Goal: Complete application form: Complete application form

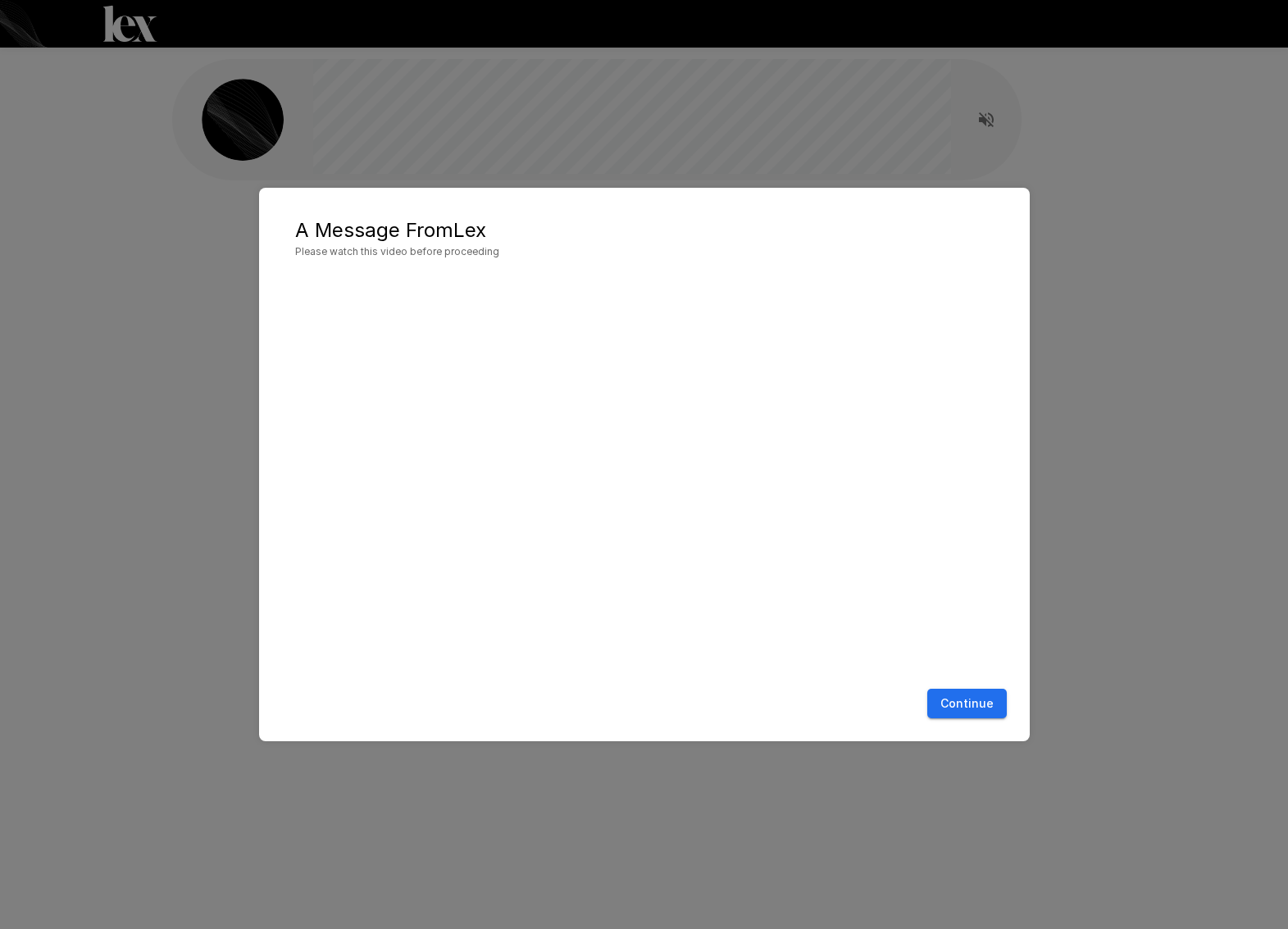
click at [956, 713] on button "Continue" at bounding box center [967, 704] width 79 height 31
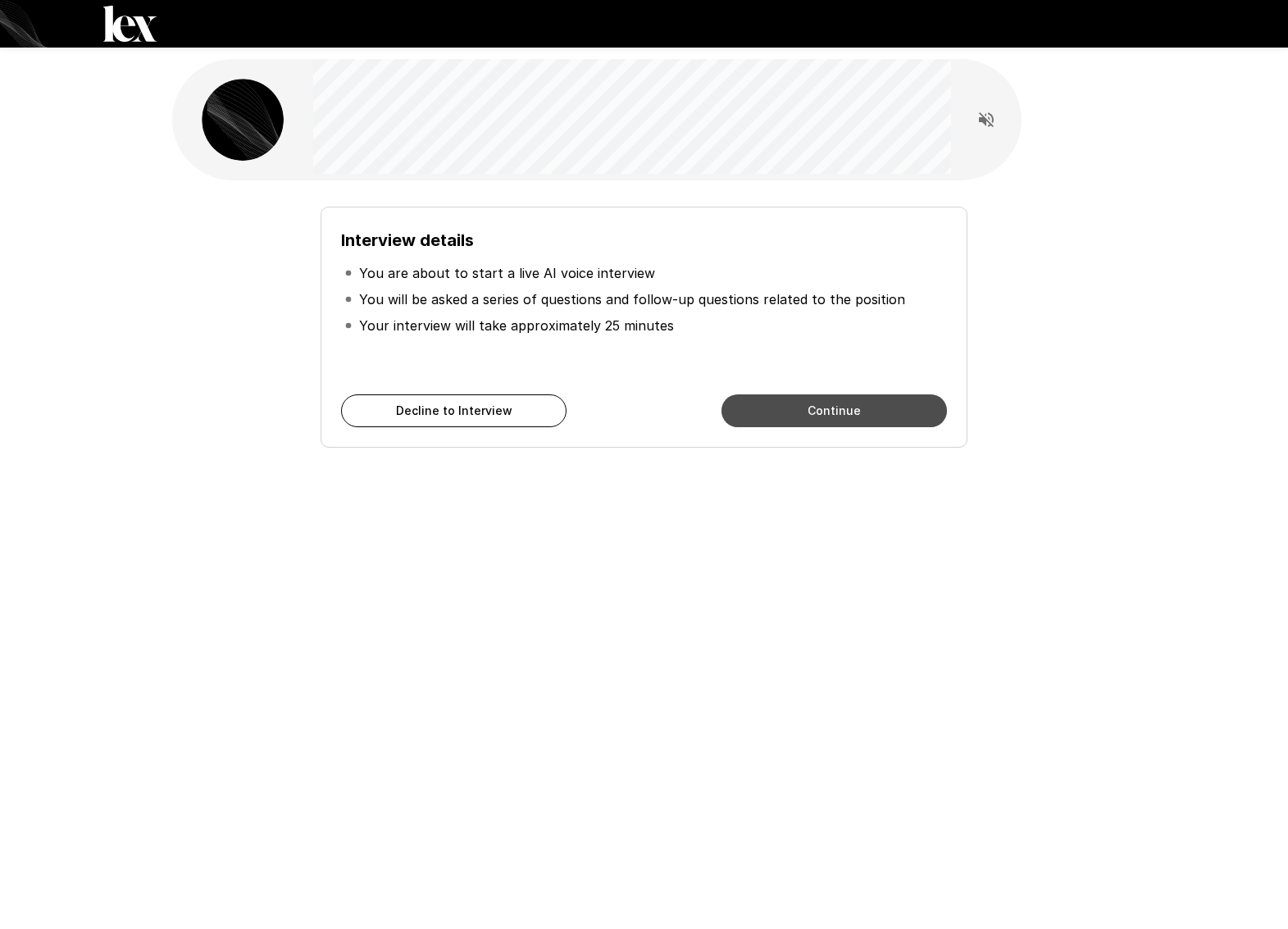
click at [851, 416] on button "Continue" at bounding box center [834, 410] width 225 height 33
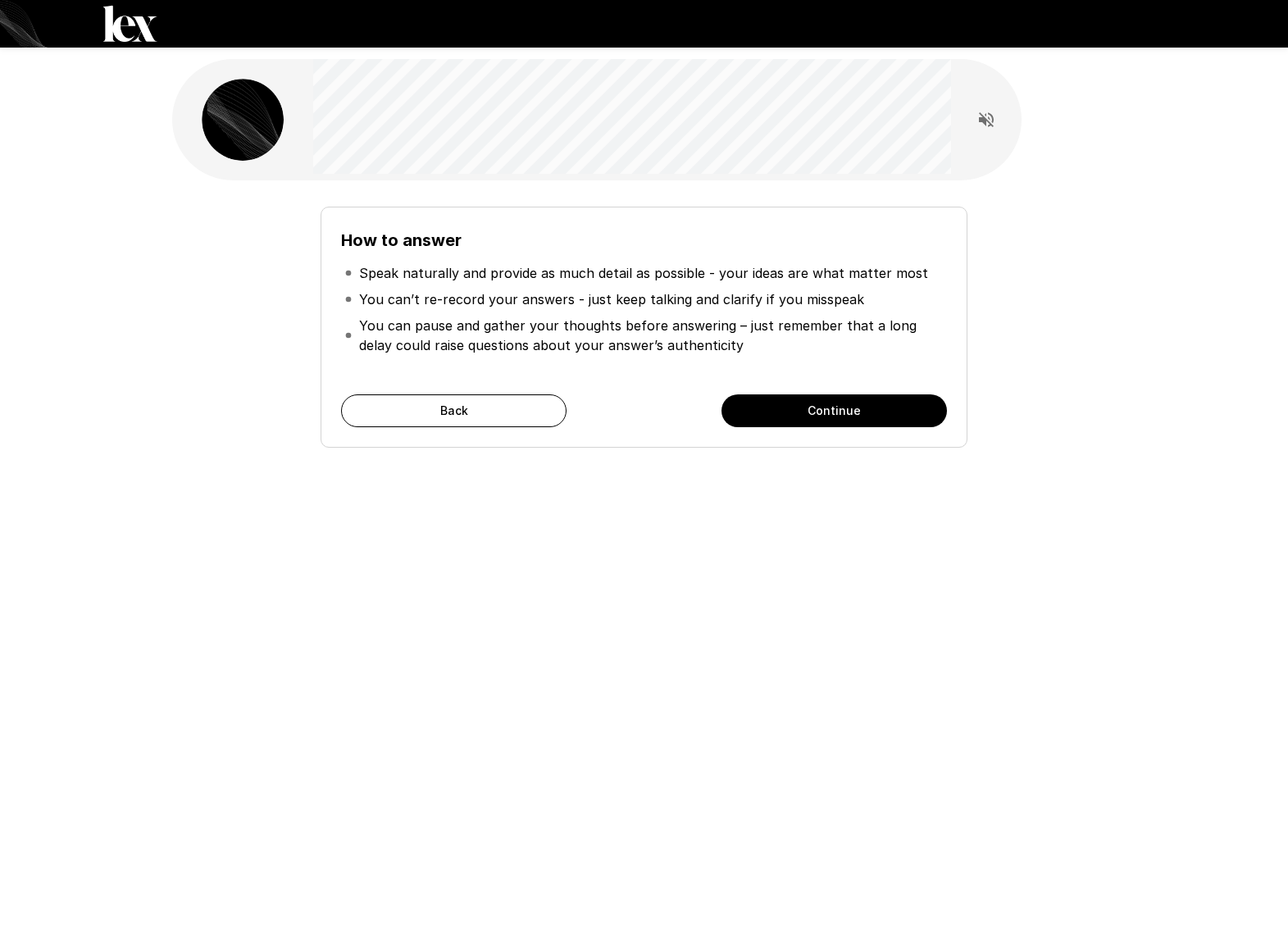
click at [828, 413] on button "Continue" at bounding box center [834, 410] width 225 height 33
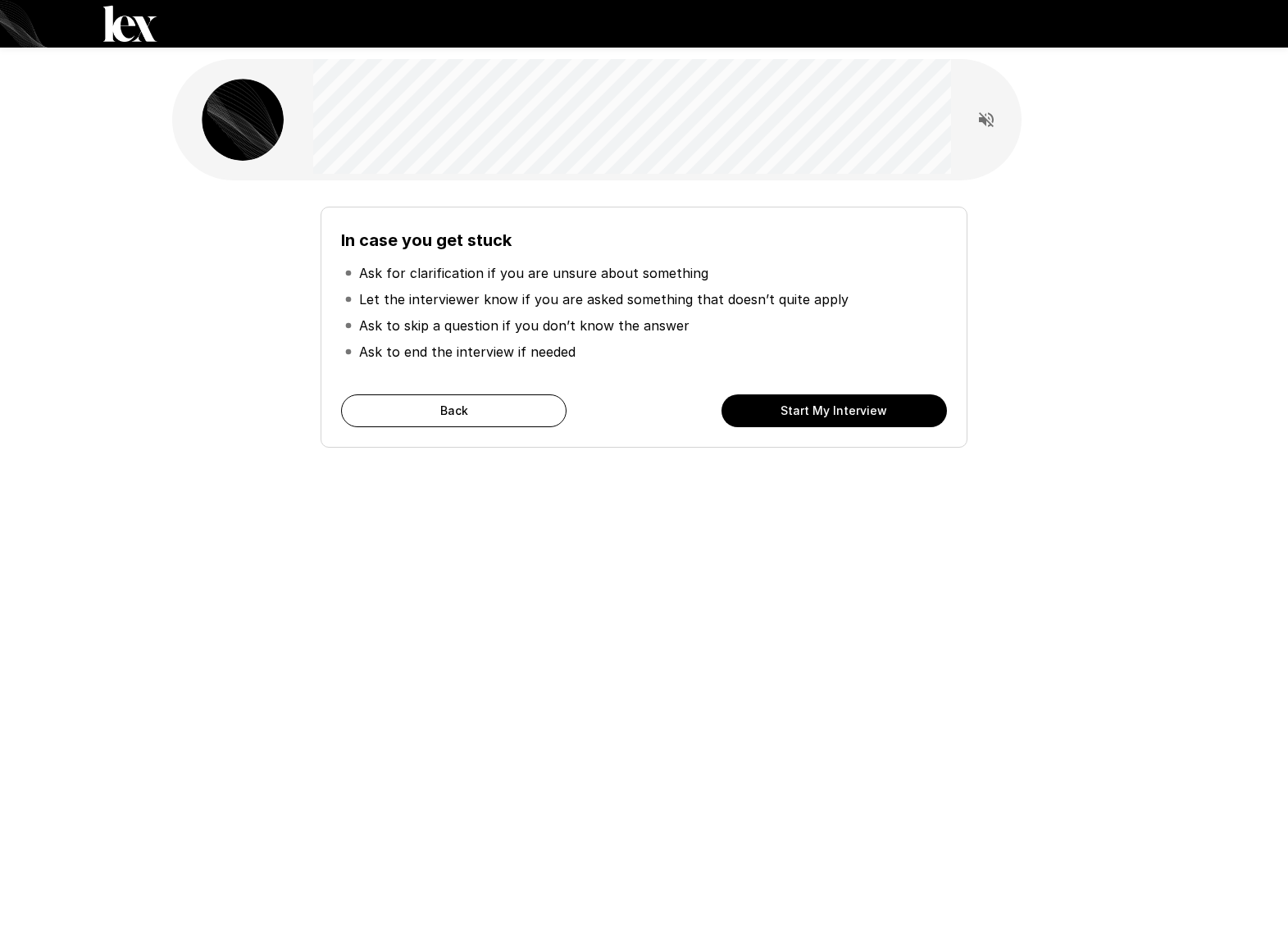
click at [874, 424] on button "Start My Interview" at bounding box center [834, 410] width 225 height 33
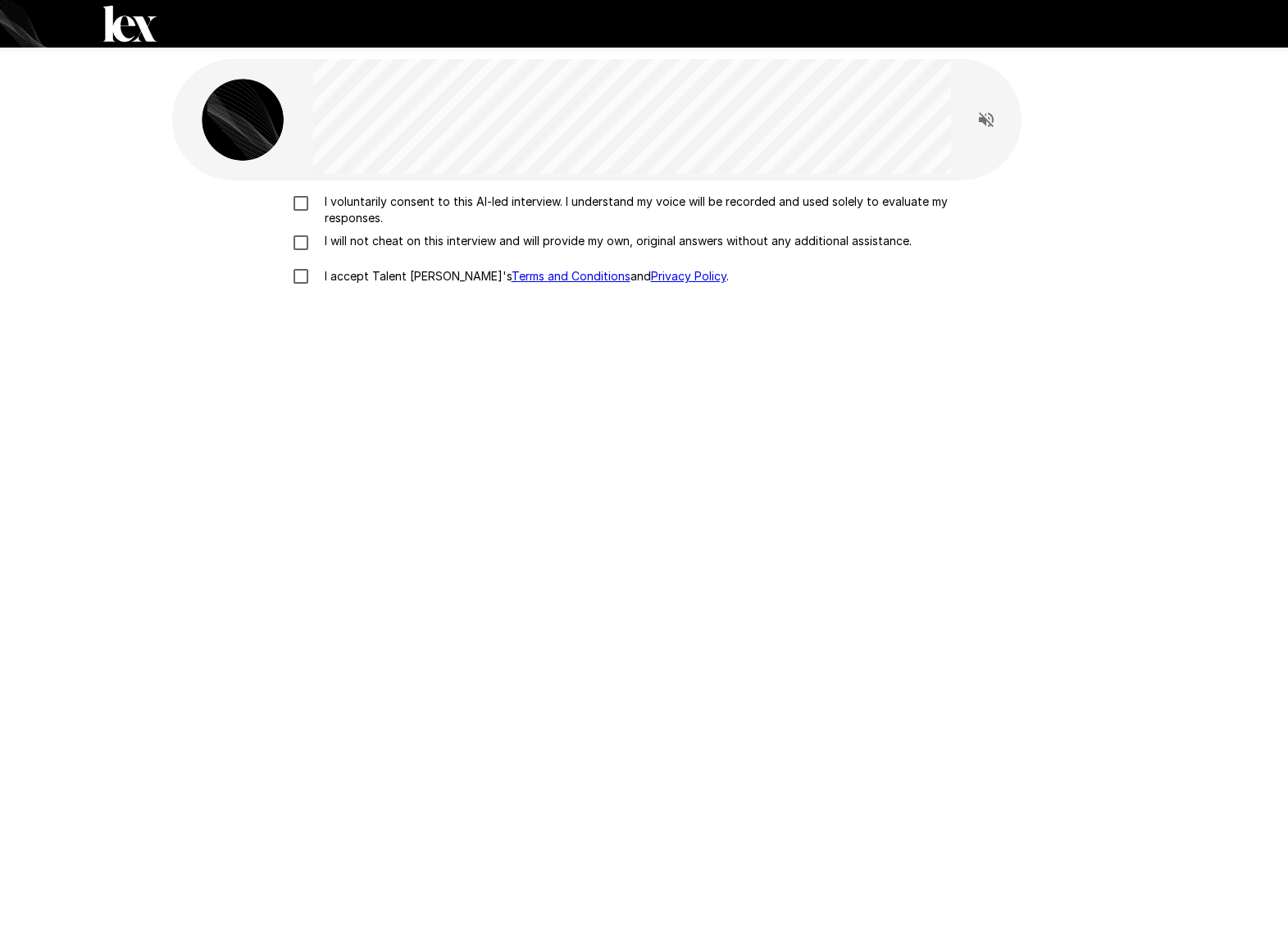
click at [364, 198] on p "I voluntarily consent to this AI-led interview. I understand my voice will be r…" at bounding box center [662, 210] width 687 height 33
click at [325, 252] on label "I will not cheat on this interview and will provide my own, original answers wi…" at bounding box center [644, 242] width 722 height 20
click at [354, 278] on p "I accept Talent Llama's Terms and Conditions and Privacy Policy ." at bounding box center [523, 277] width 411 height 17
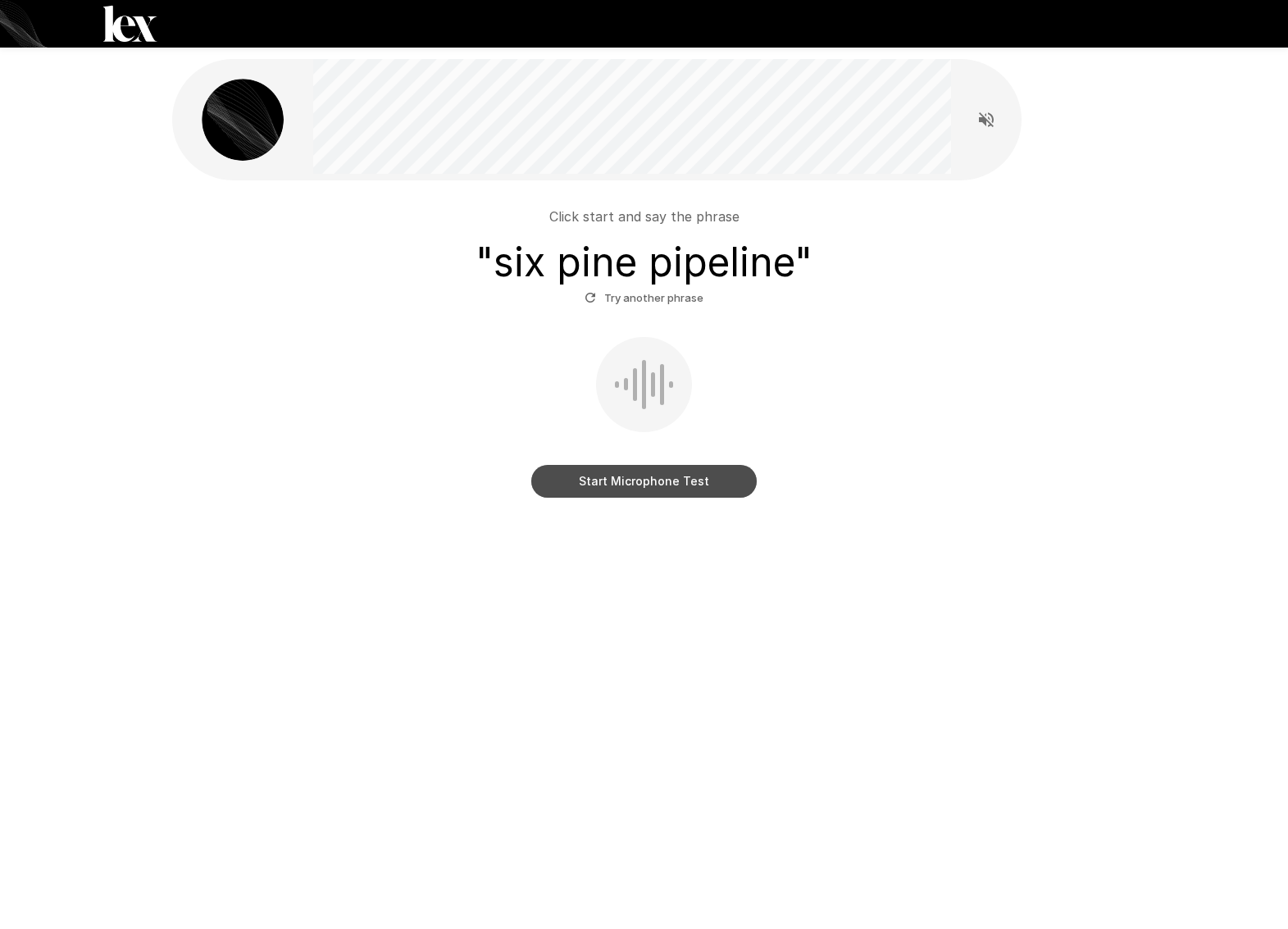
click at [675, 477] on button "Start Microphone Test" at bounding box center [644, 481] width 225 height 33
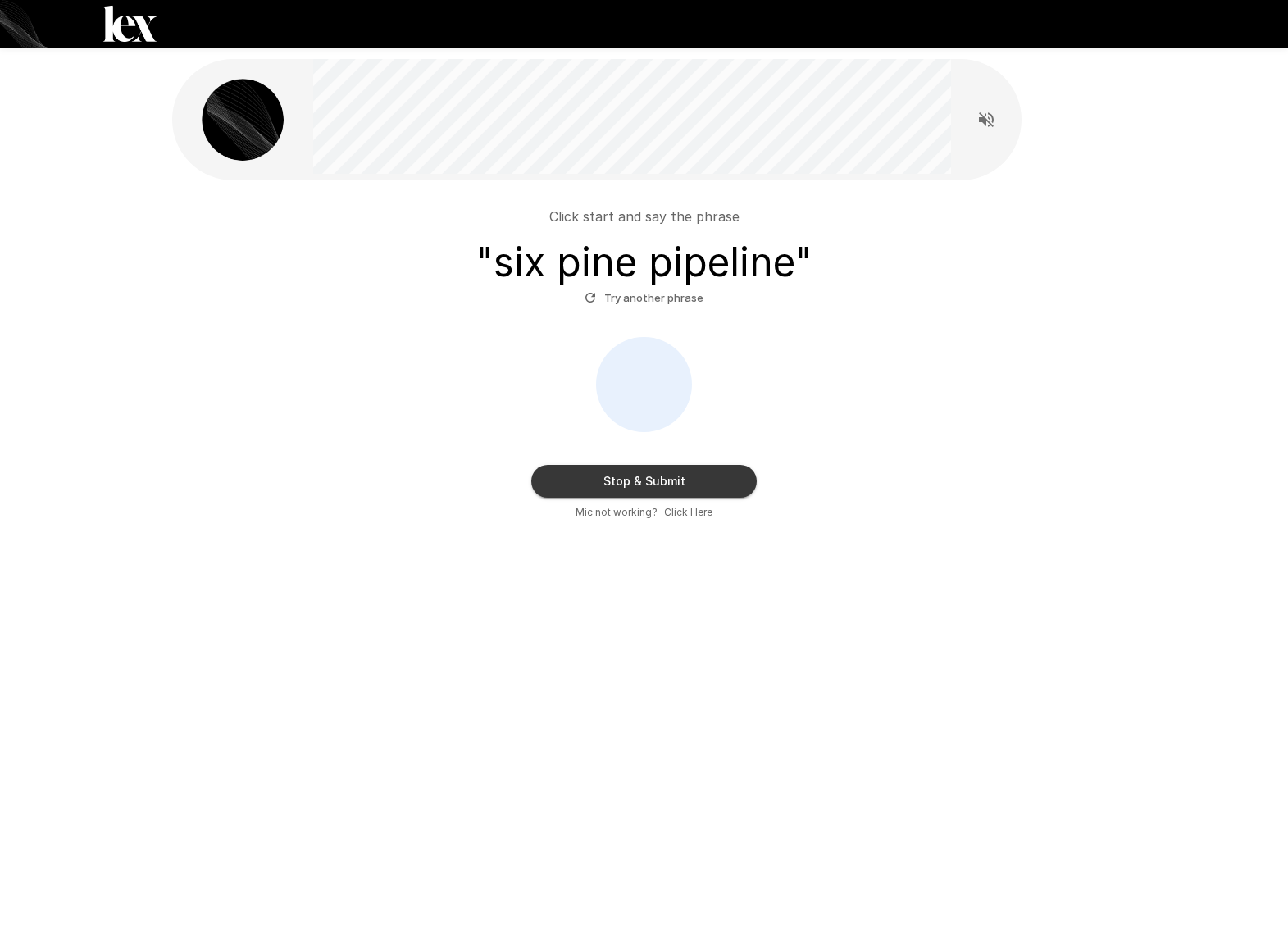
click at [661, 482] on button "Stop & Submit" at bounding box center [644, 481] width 225 height 33
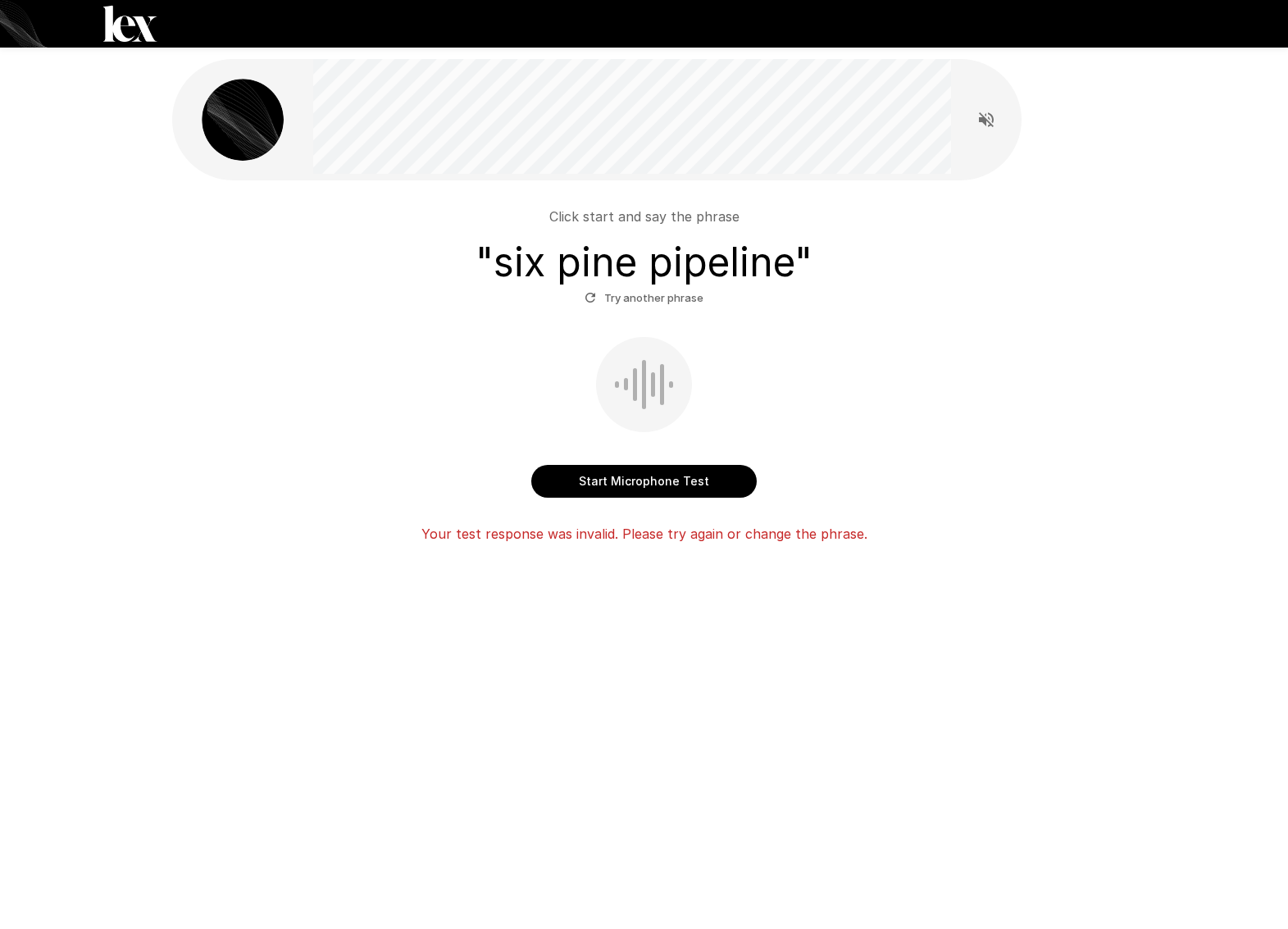
click at [646, 472] on button "Start Microphone Test" at bounding box center [644, 481] width 225 height 33
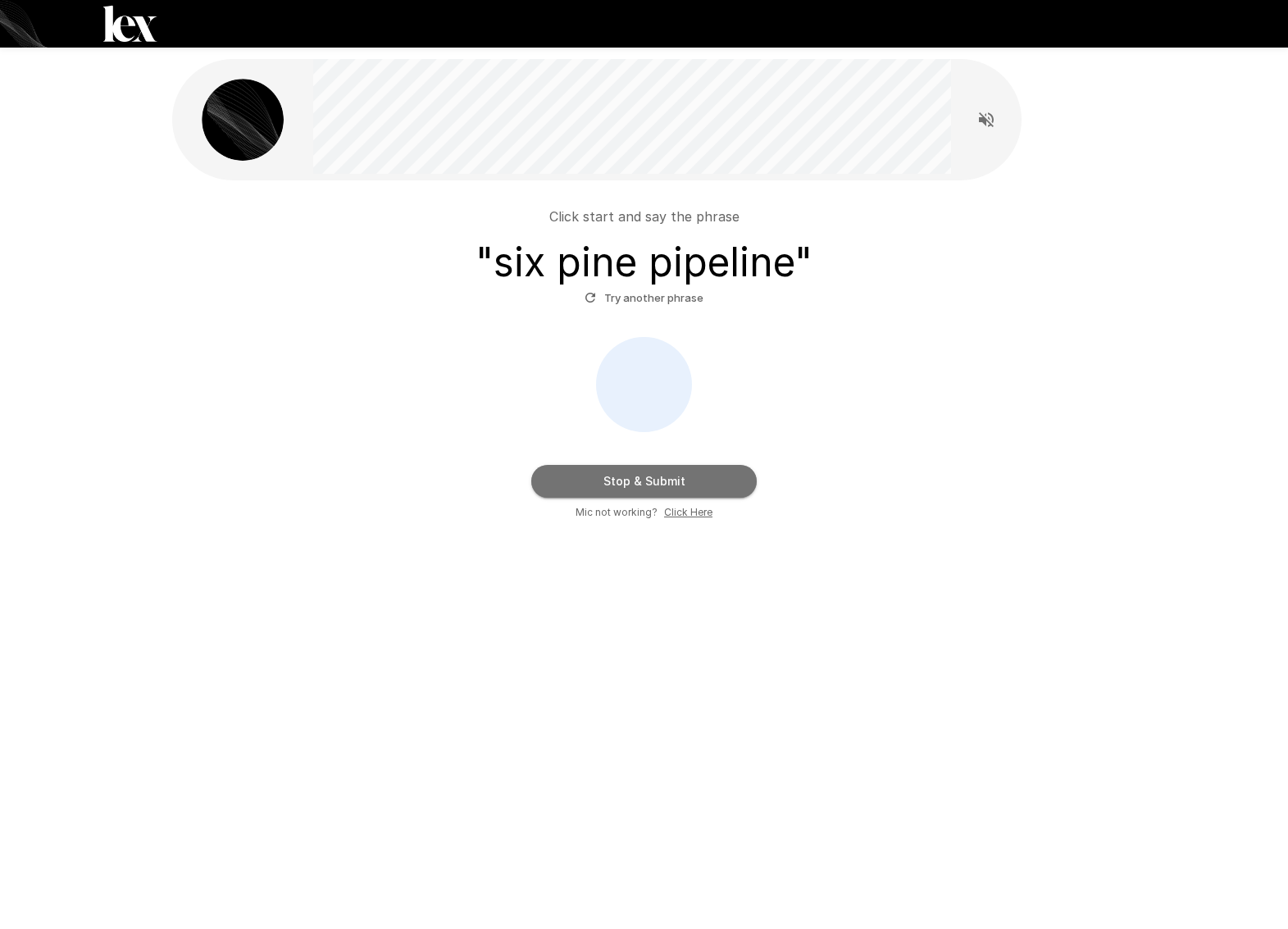
click at [652, 484] on button "Stop & Submit" at bounding box center [644, 481] width 225 height 33
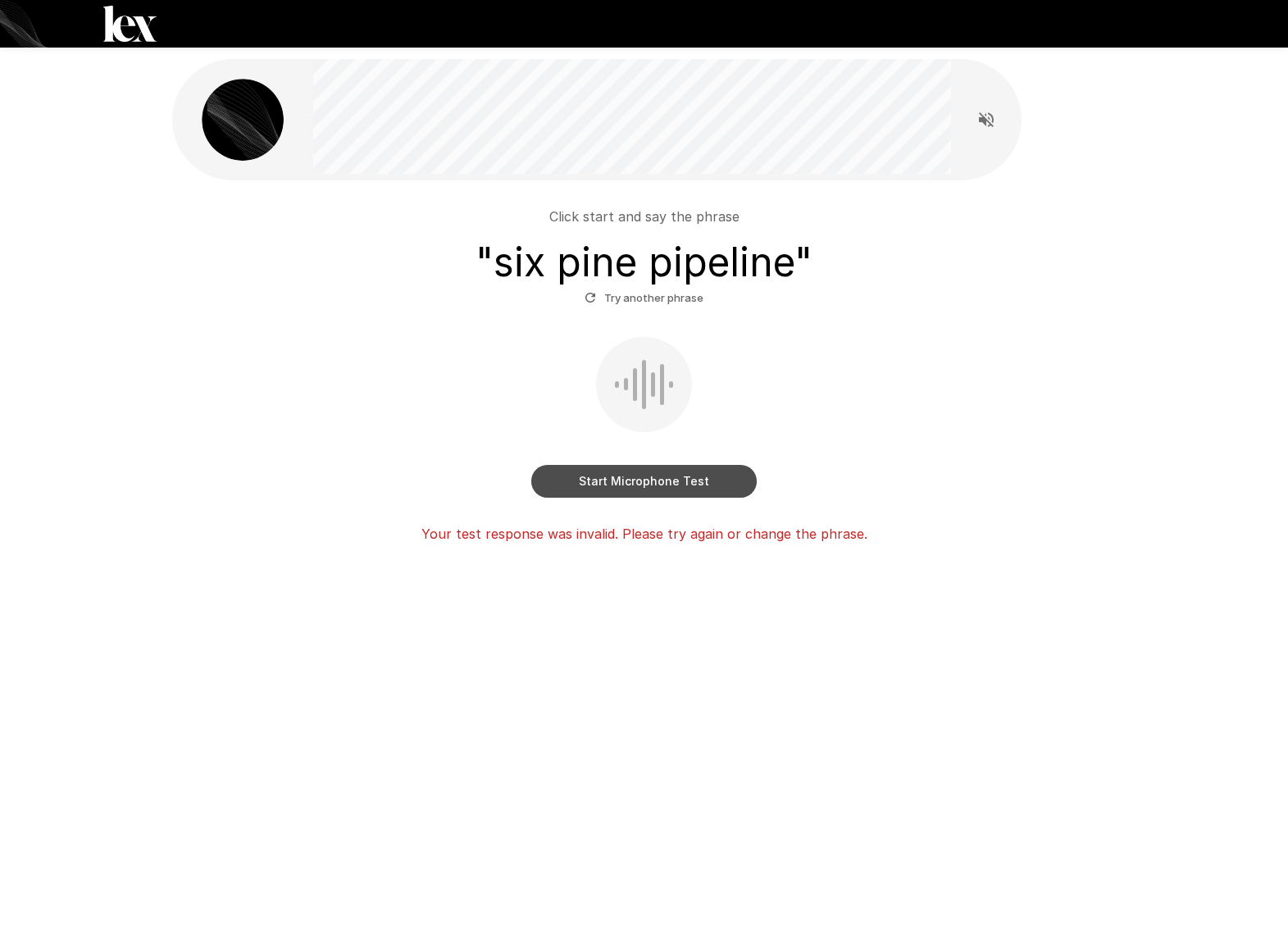
click at [665, 476] on button "Start Microphone Test" at bounding box center [644, 481] width 225 height 33
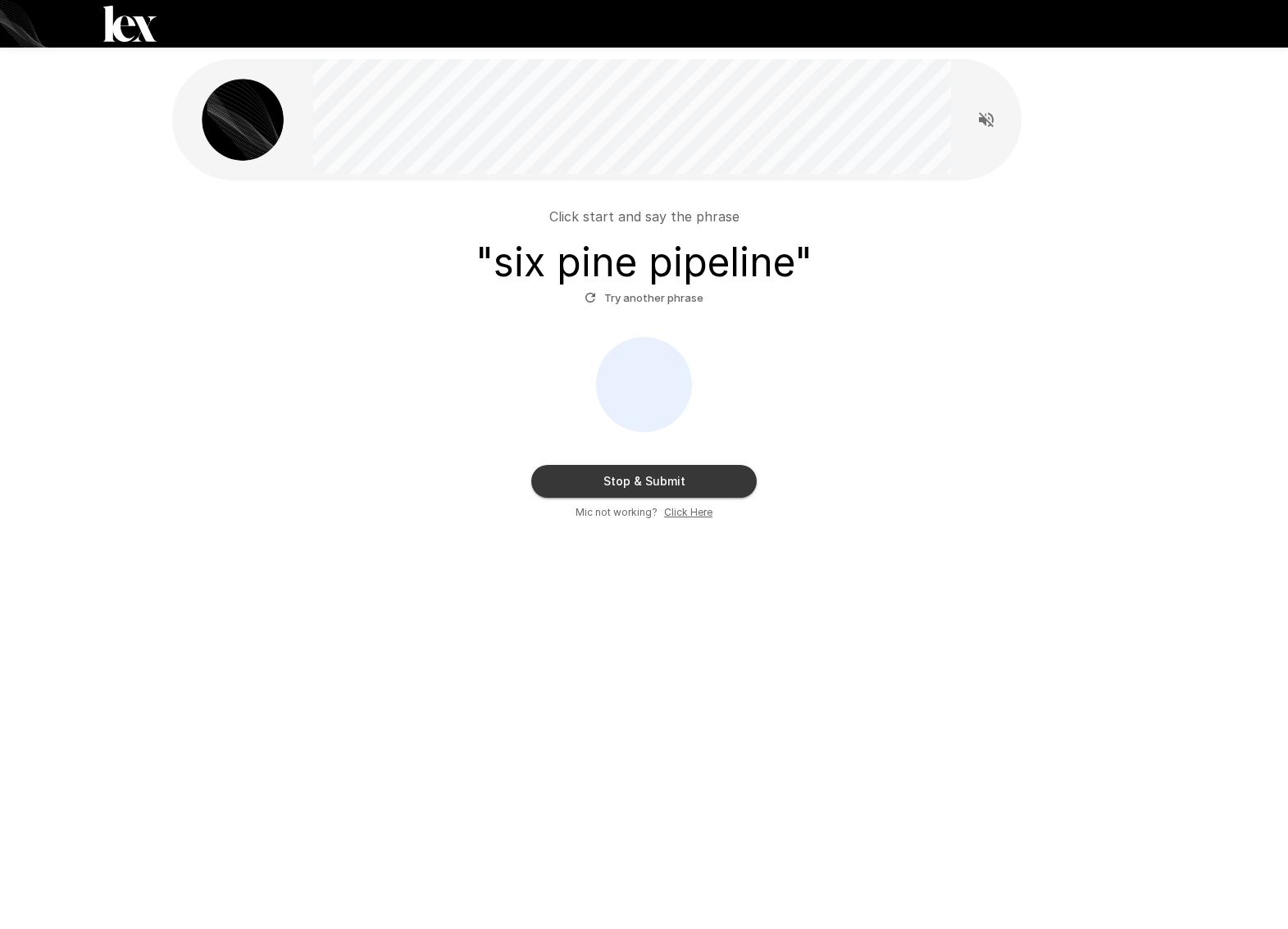
click at [673, 479] on button "Stop & Submit" at bounding box center [644, 481] width 225 height 33
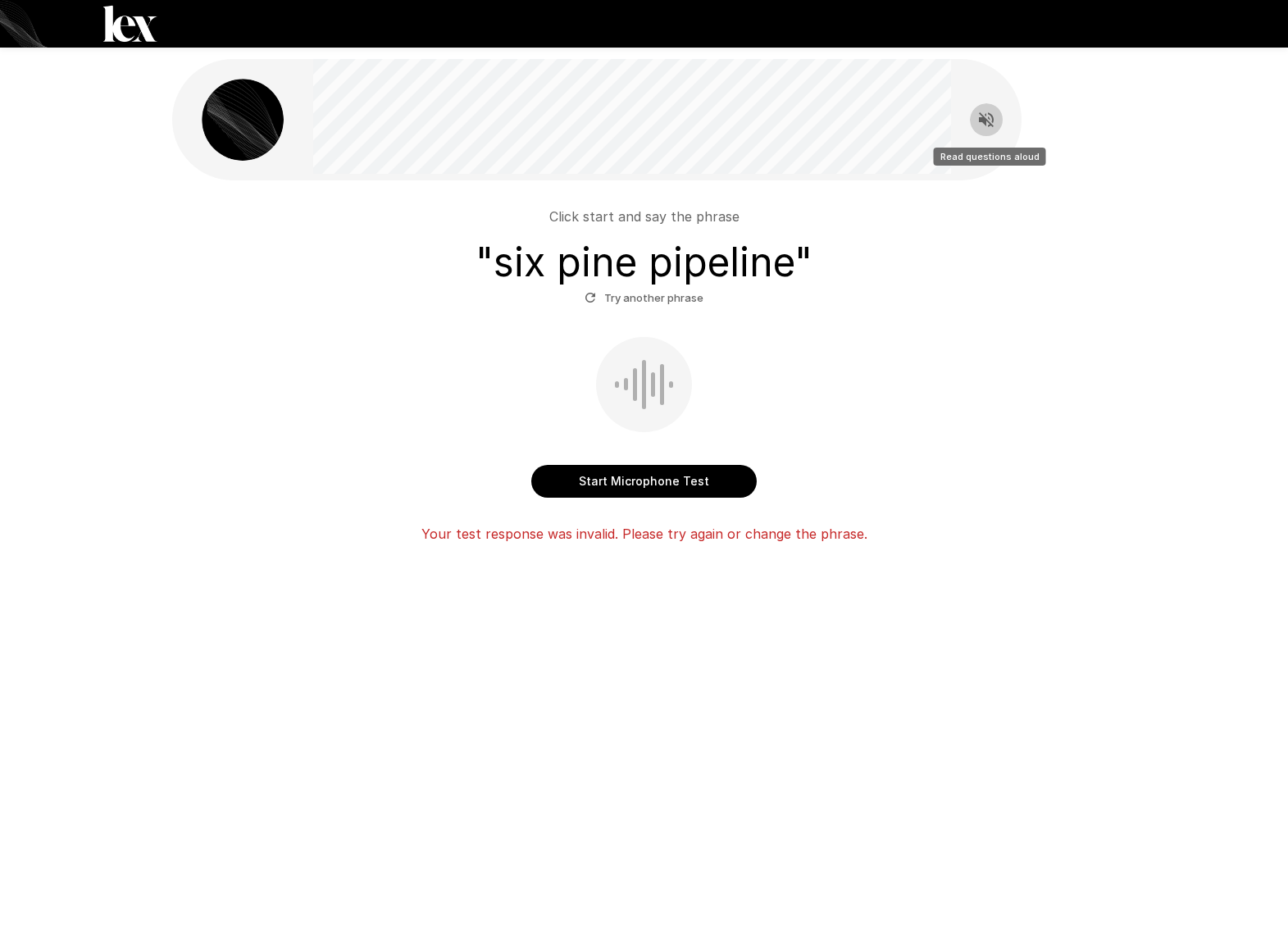
click at [978, 116] on icon "Read questions aloud" at bounding box center [985, 119] width 20 height 20
click at [988, 115] on icon "Stop reading questions aloud" at bounding box center [985, 119] width 20 height 20
click at [617, 482] on button "Start Microphone Test" at bounding box center [644, 481] width 225 height 33
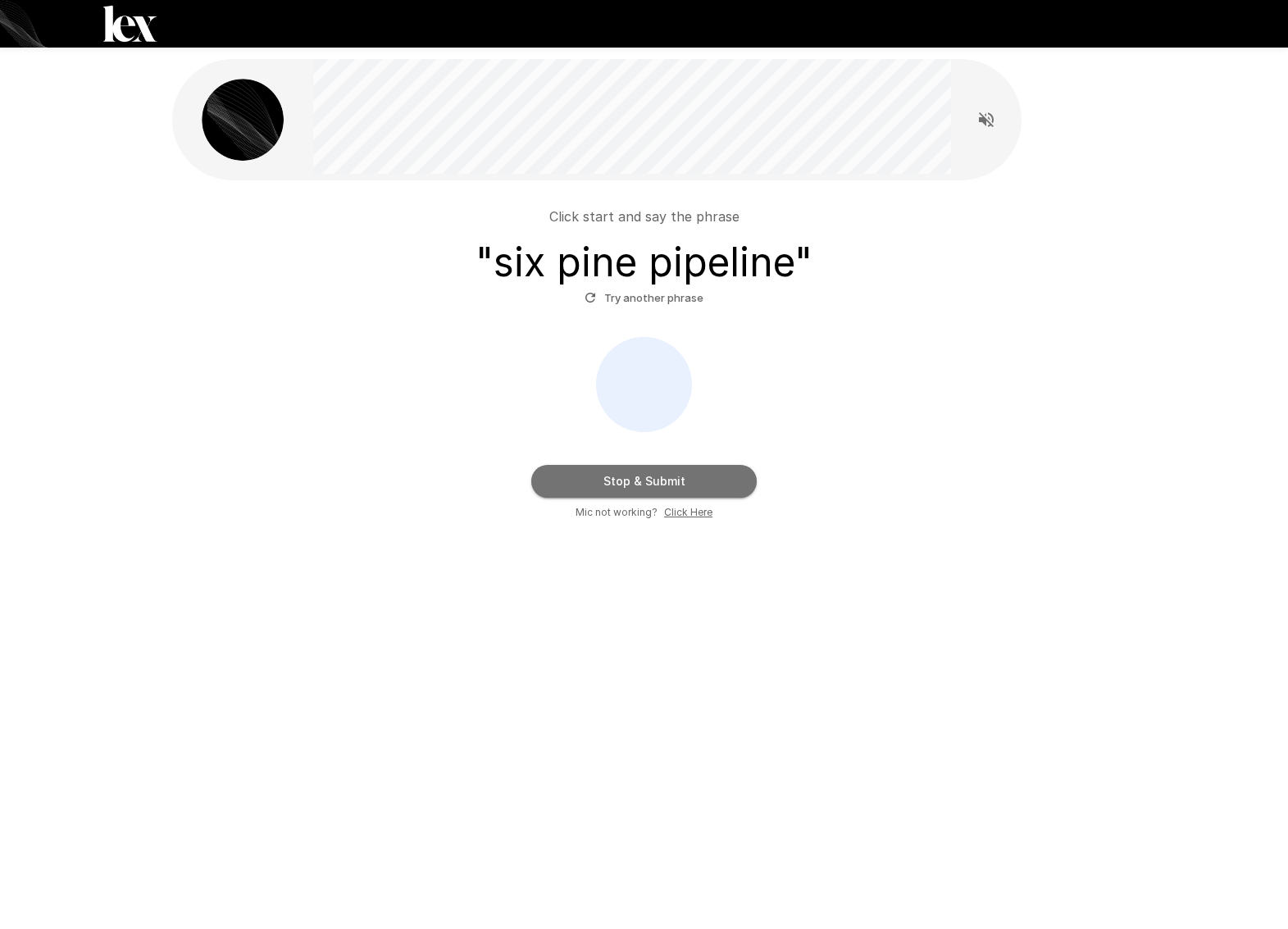
click at [709, 485] on button "Stop & Submit" at bounding box center [644, 481] width 225 height 33
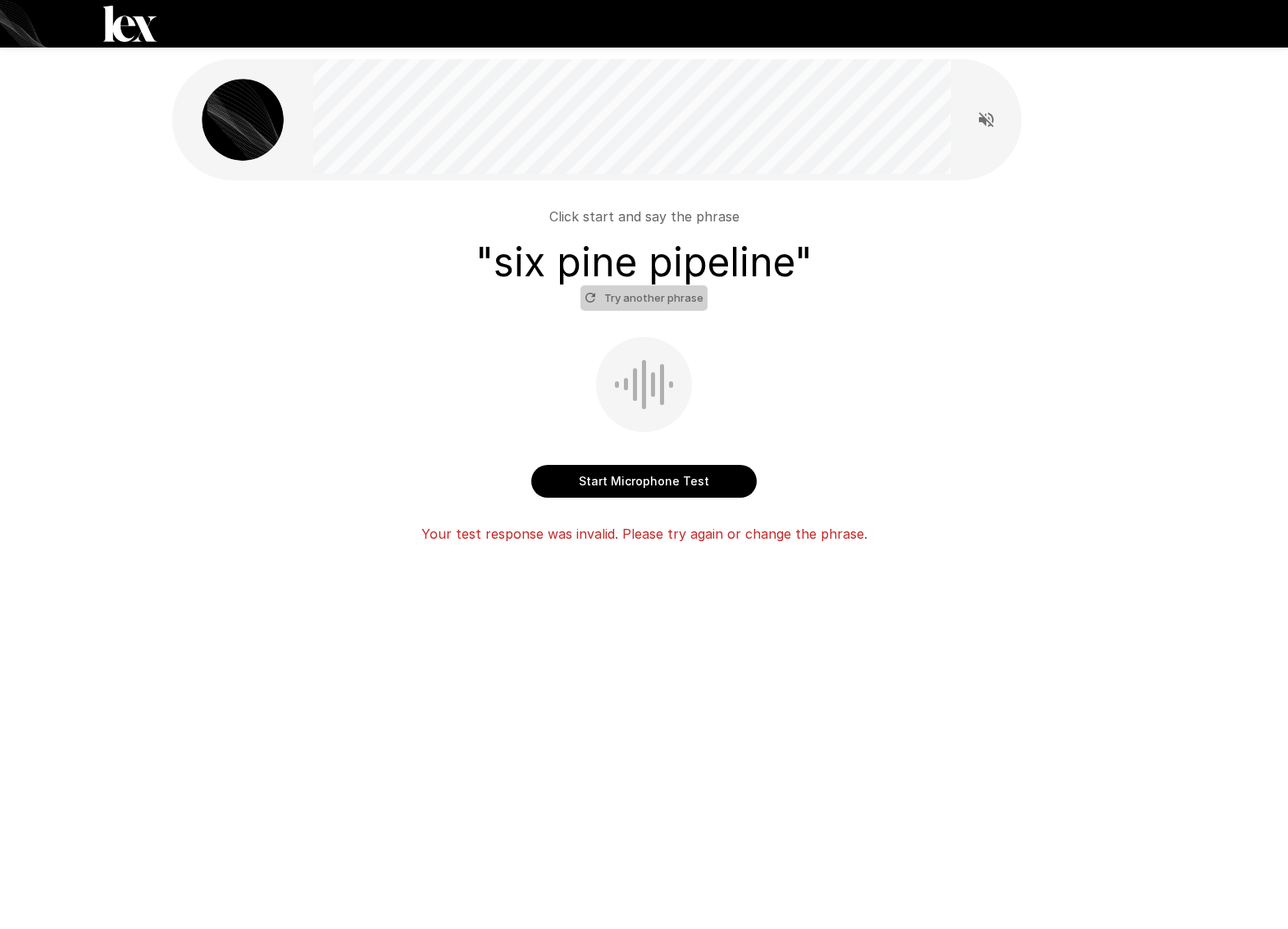
click at [660, 292] on button "Try another phrase" at bounding box center [644, 297] width 127 height 25
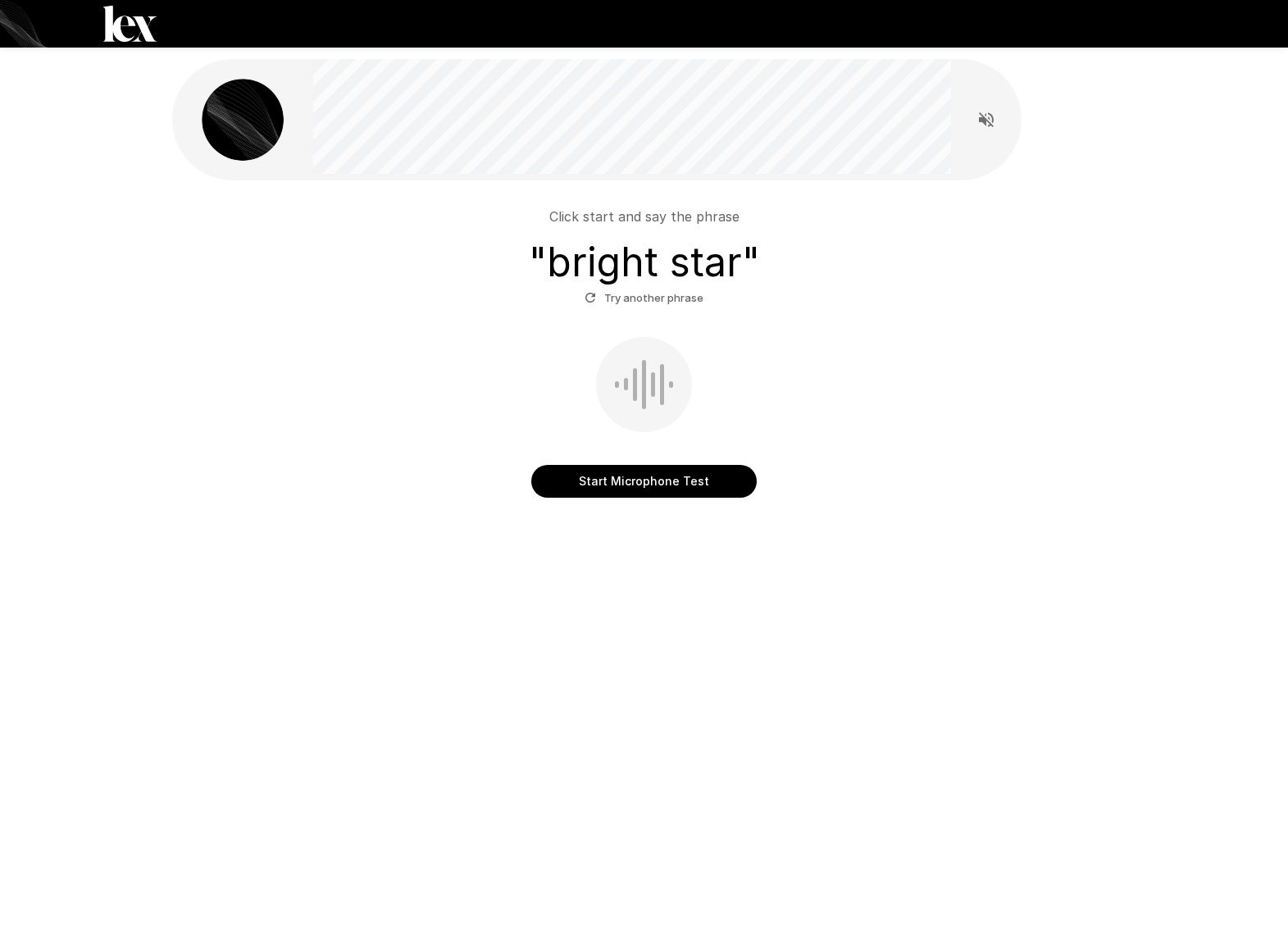
click at [682, 500] on div "Click start and say the phrase " bright star " Try another phrase Start Microph…" at bounding box center [644, 343] width 944 height 324
click at [672, 487] on button "Start Microphone Test" at bounding box center [644, 481] width 225 height 33
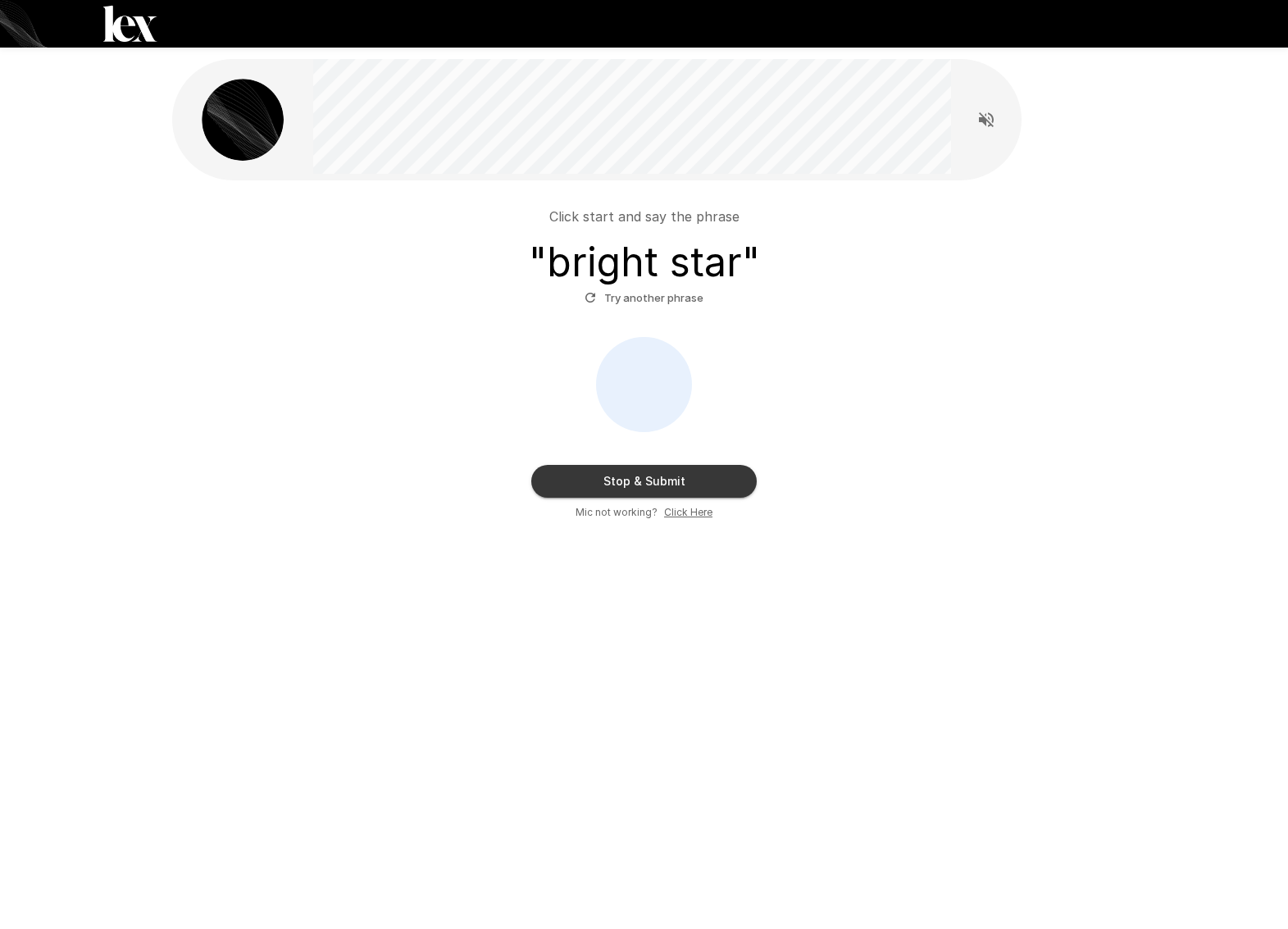
click at [664, 483] on button "Stop & Submit" at bounding box center [644, 481] width 225 height 33
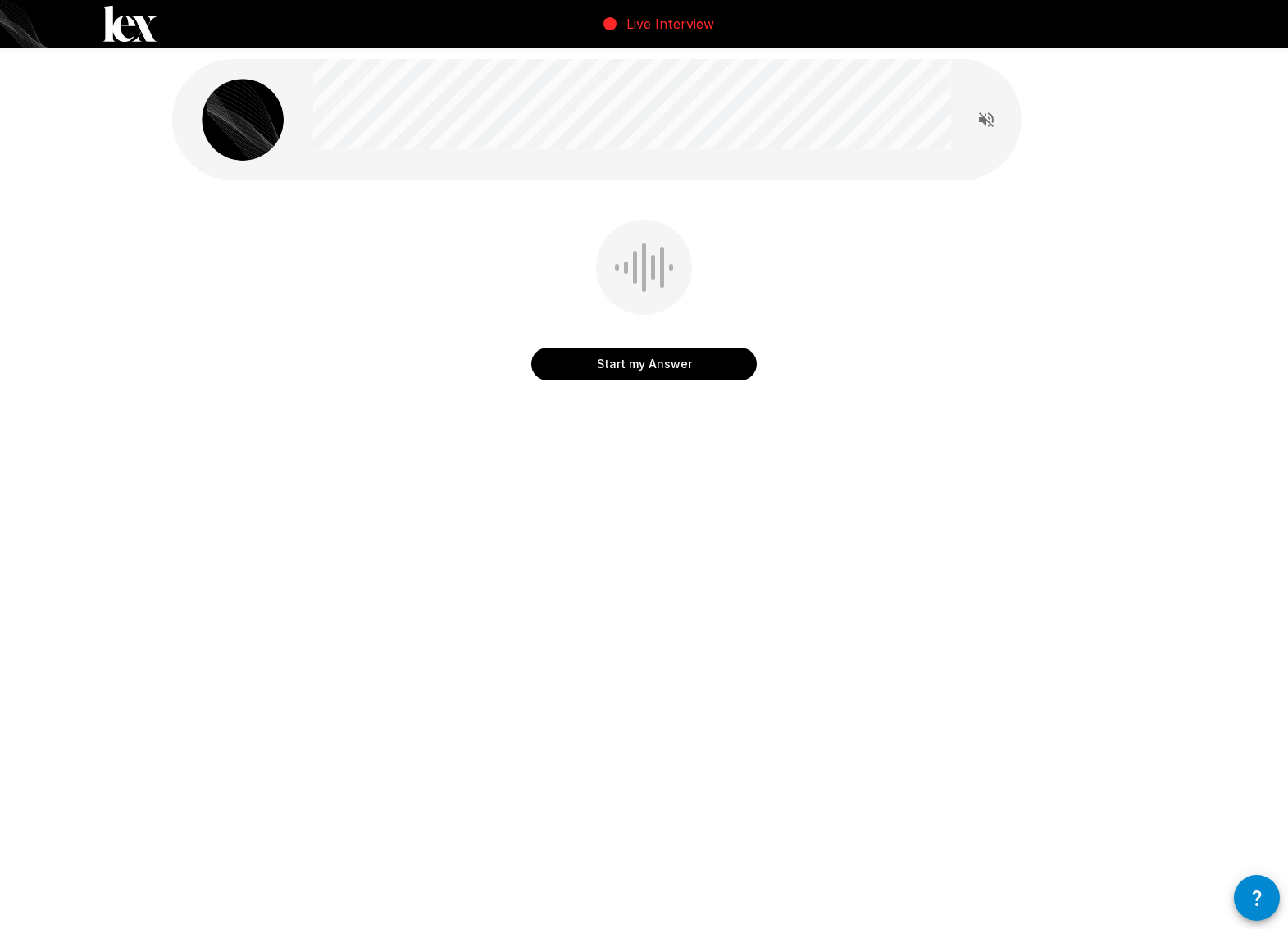
click at [638, 374] on button "Start my Answer" at bounding box center [644, 363] width 225 height 33
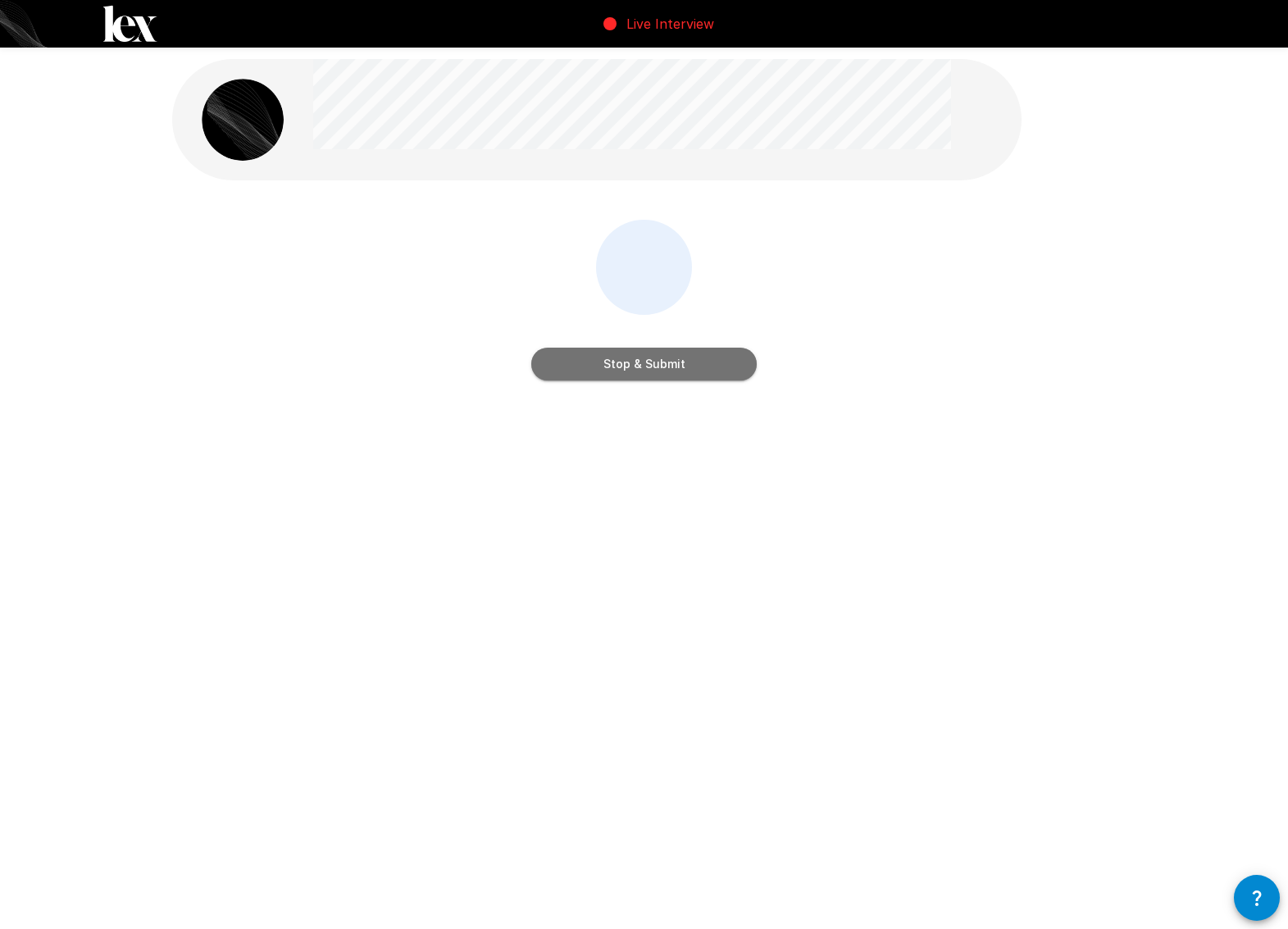
click at [639, 366] on button "Stop & Submit" at bounding box center [644, 363] width 225 height 33
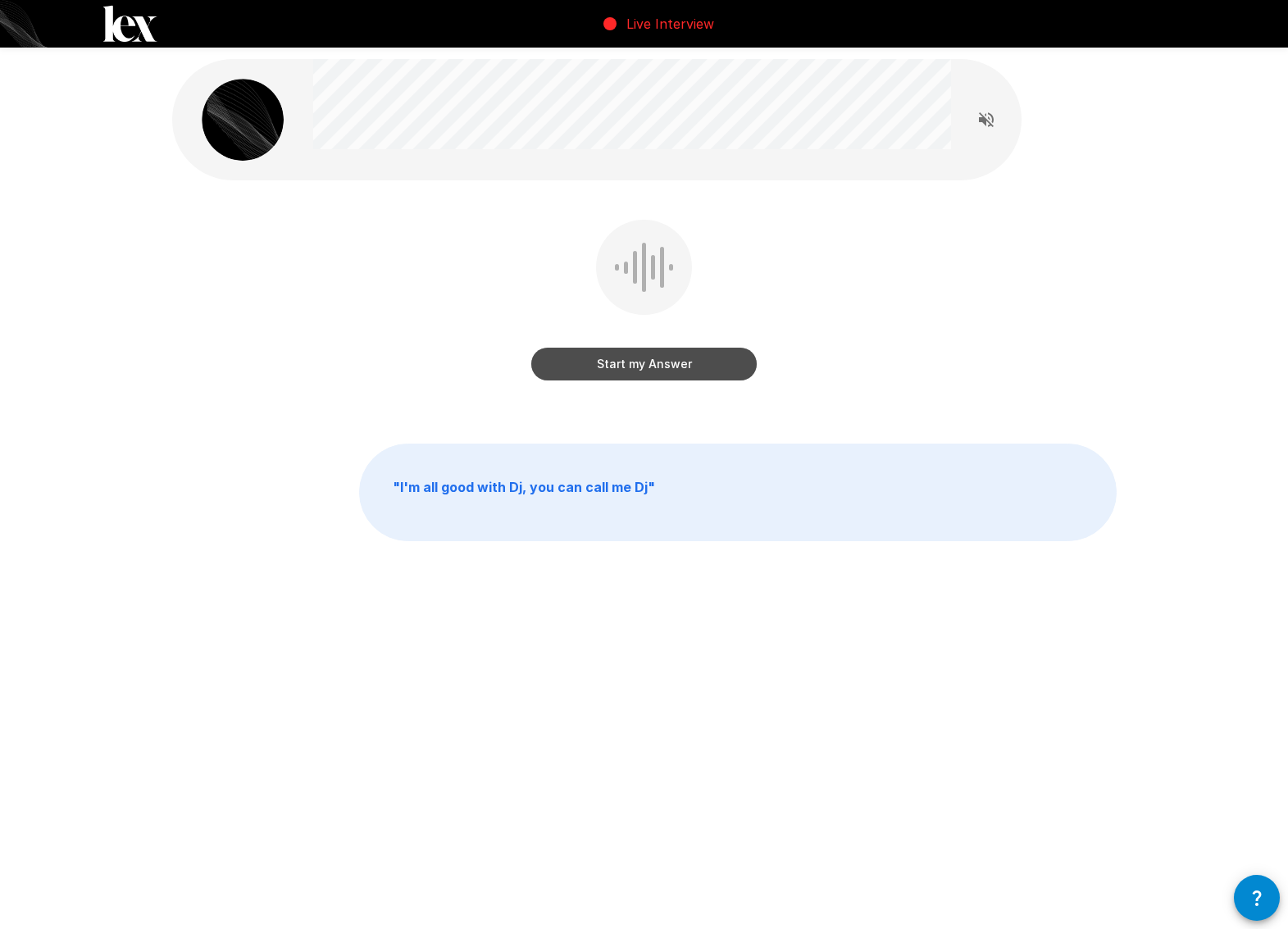
click at [652, 368] on button "Start my Answer" at bounding box center [644, 363] width 225 height 33
click at [652, 369] on button "Stop & Submit" at bounding box center [644, 363] width 225 height 33
click at [666, 363] on button "Start my Answer" at bounding box center [644, 363] width 225 height 33
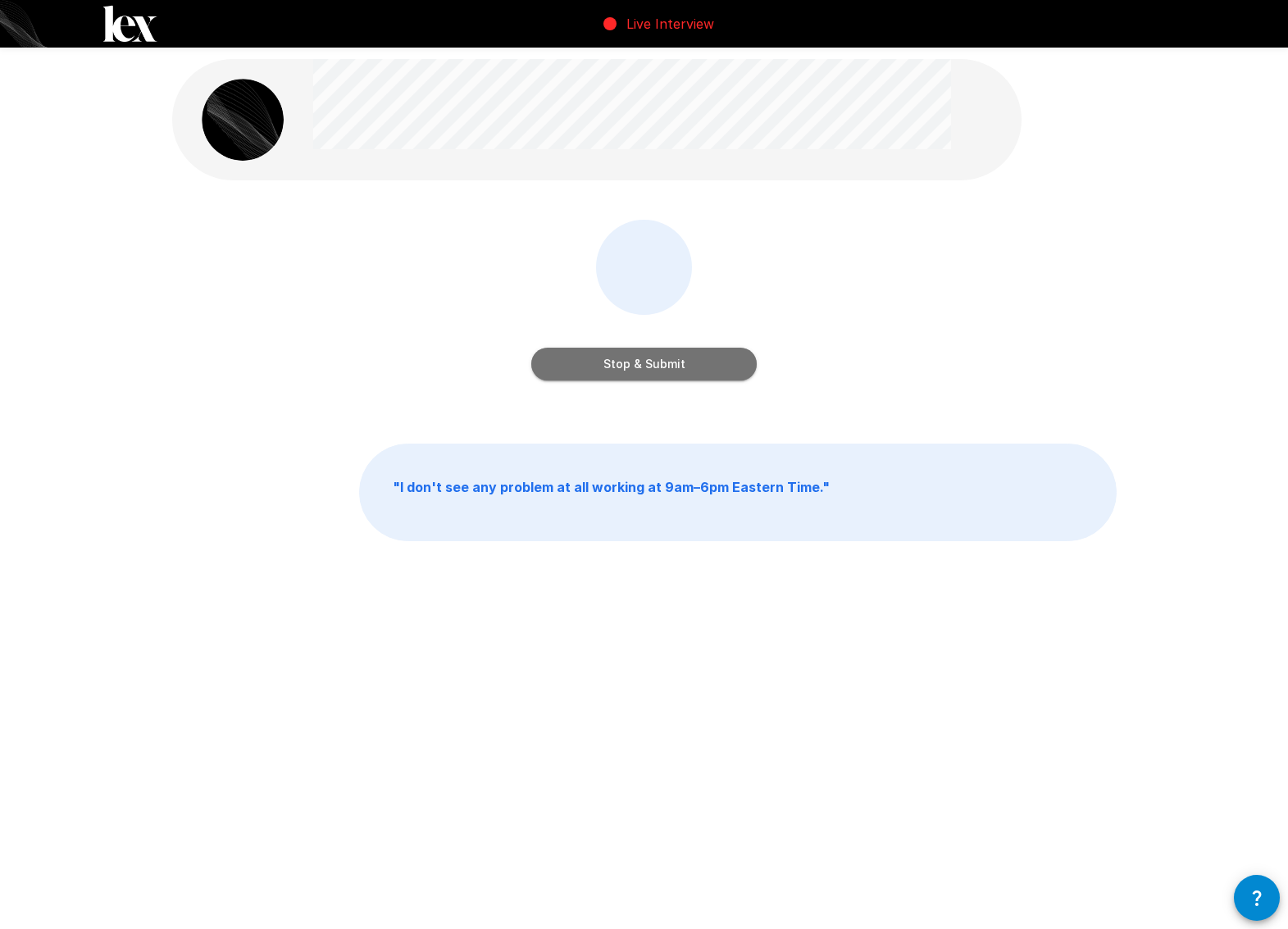
click at [671, 368] on button "Stop & Submit" at bounding box center [644, 363] width 225 height 33
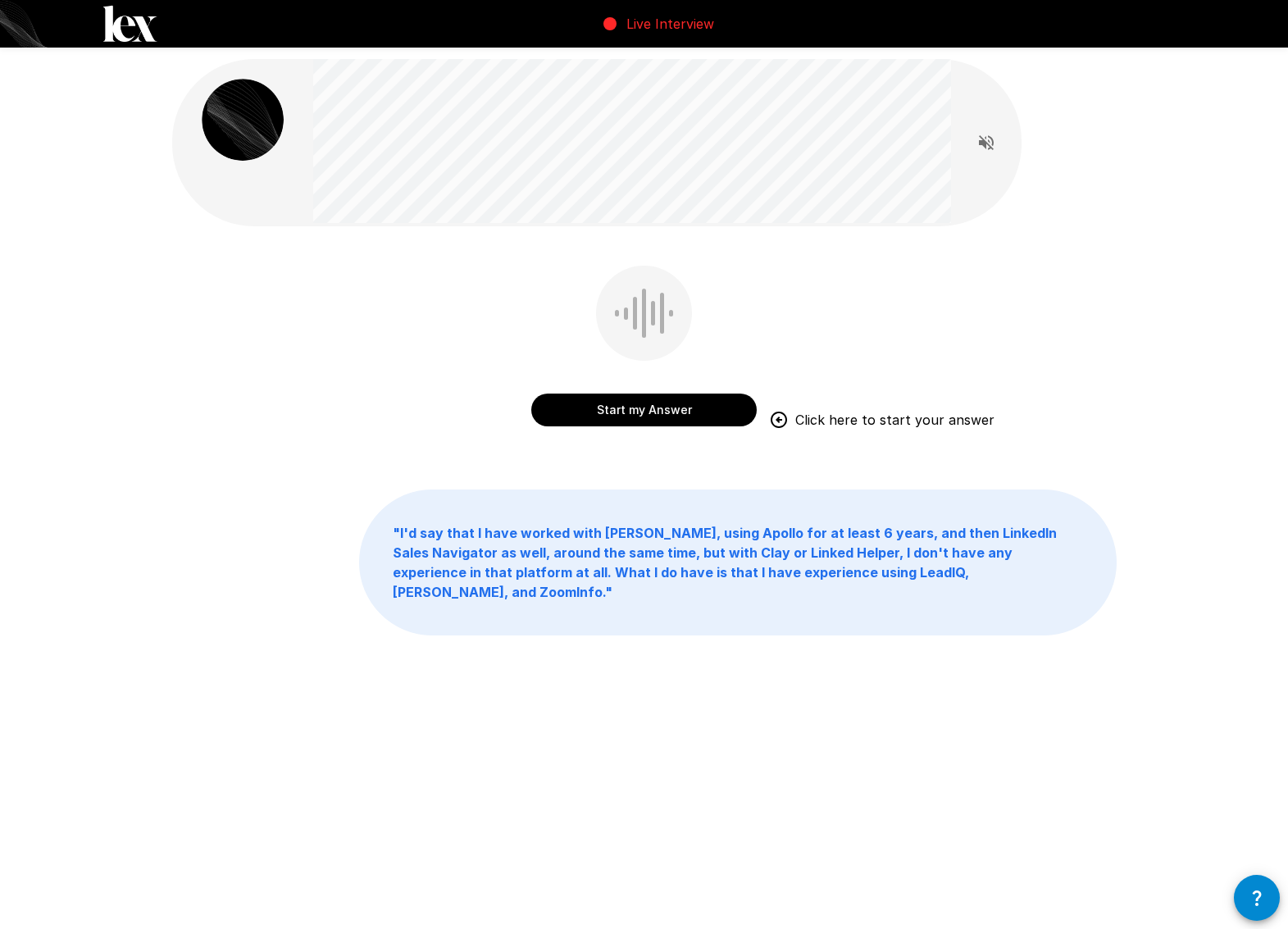
click at [690, 417] on button "Start my Answer" at bounding box center [644, 410] width 225 height 33
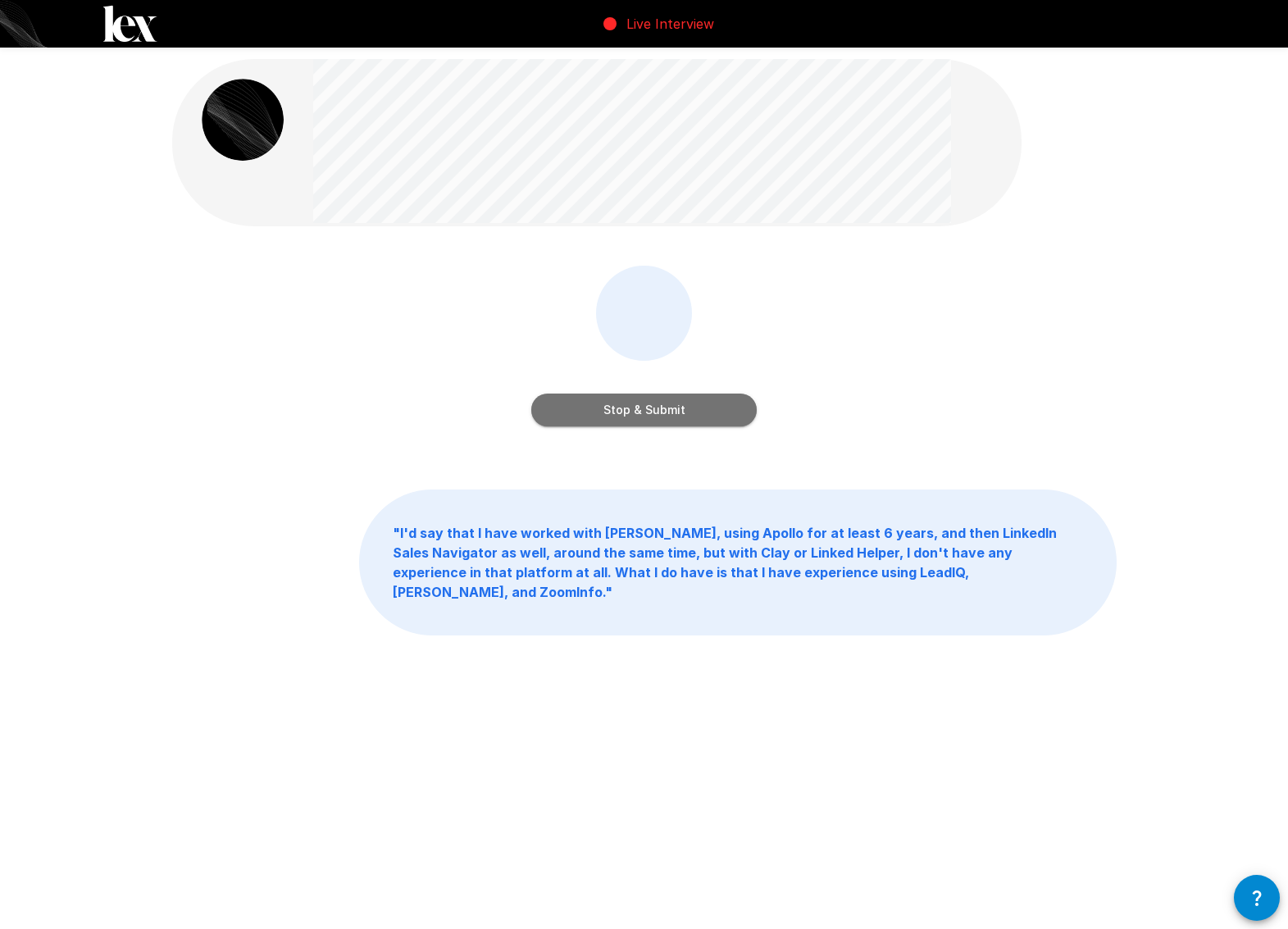
click at [650, 394] on button "Stop & Submit" at bounding box center [644, 410] width 225 height 33
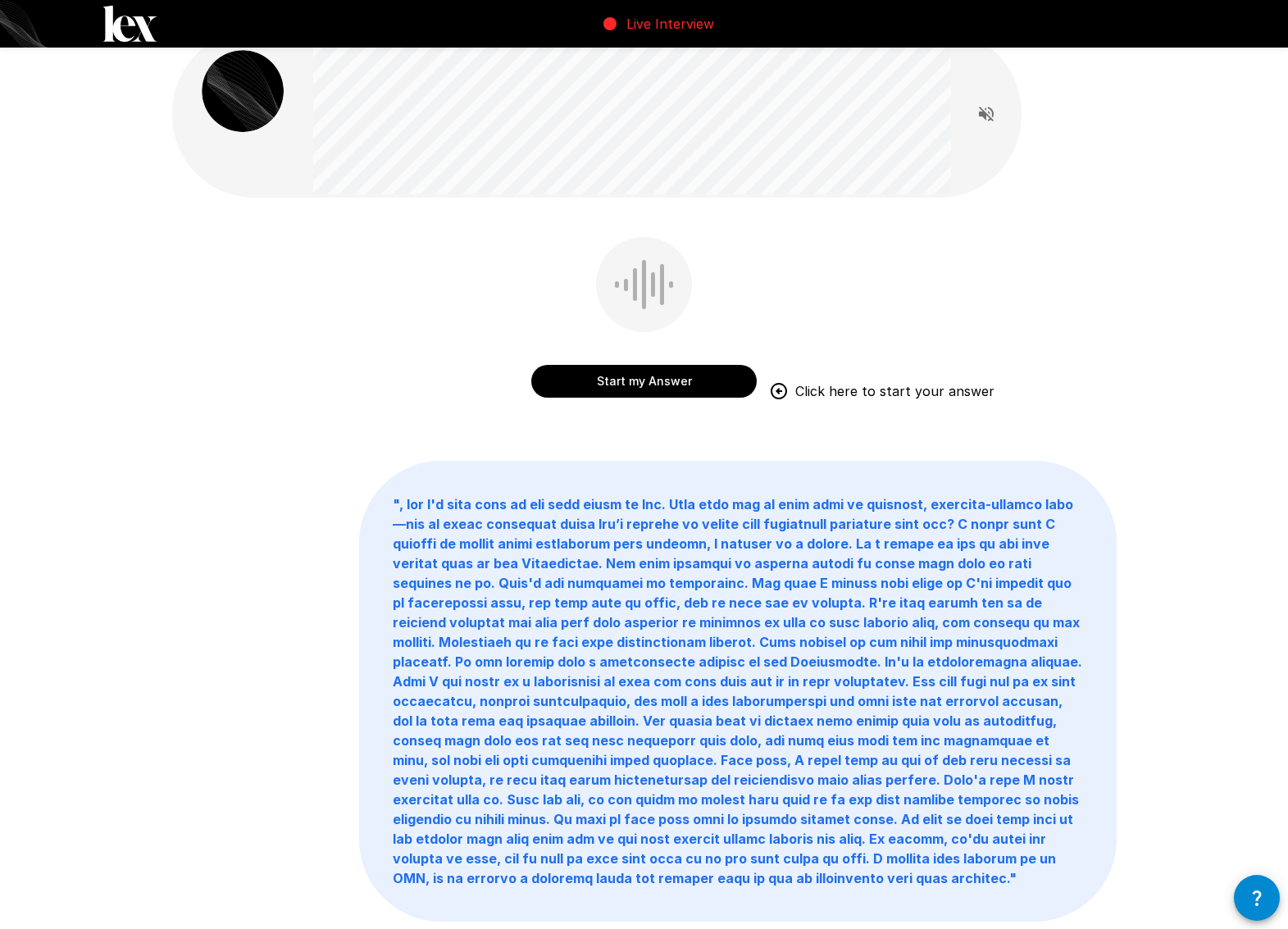
scroll to position [30, 0]
click at [691, 392] on button "Start my Answer" at bounding box center [644, 380] width 225 height 33
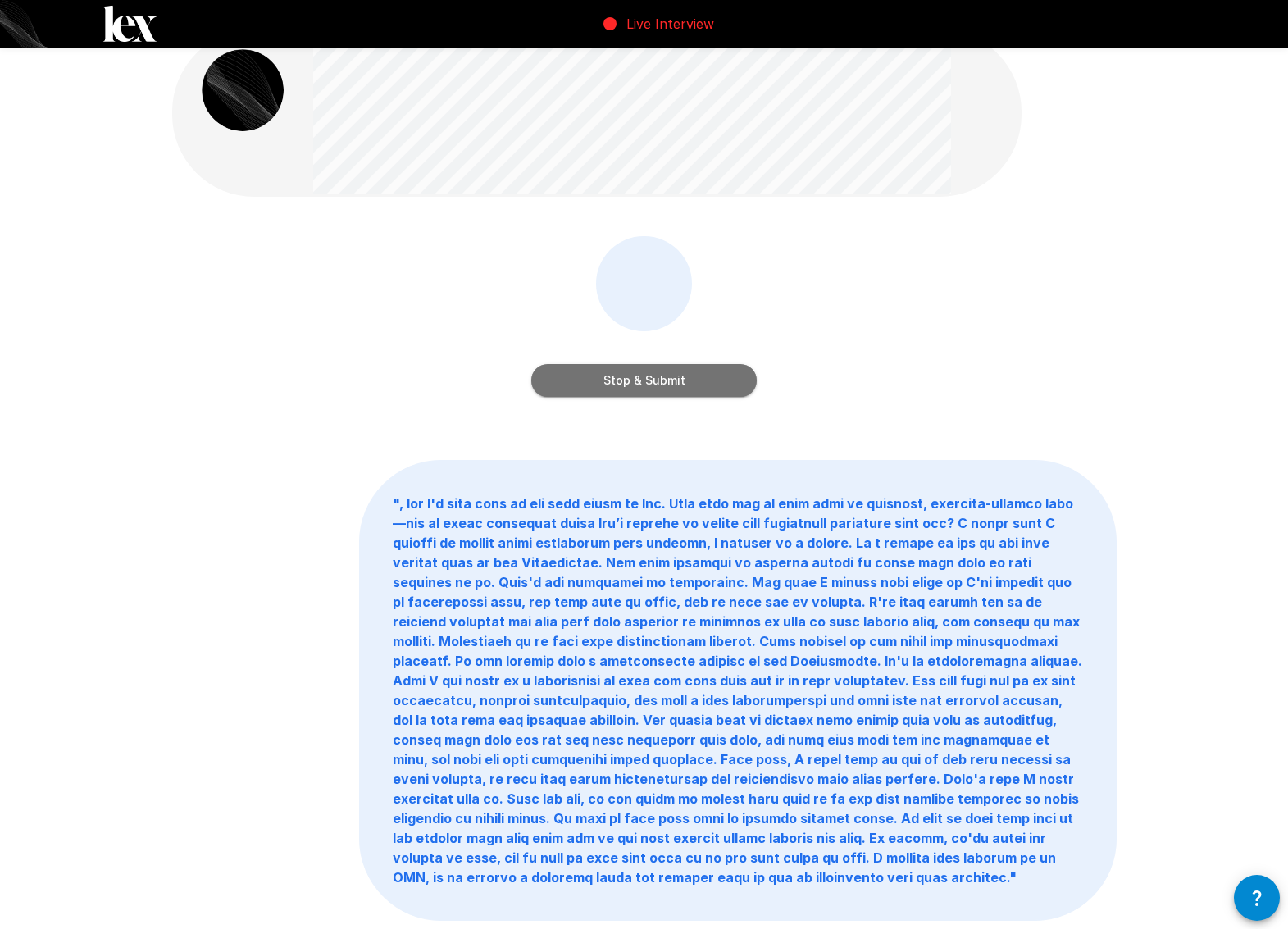
click at [681, 393] on button "Stop & Submit" at bounding box center [644, 380] width 225 height 33
